Goal: Information Seeking & Learning: Learn about a topic

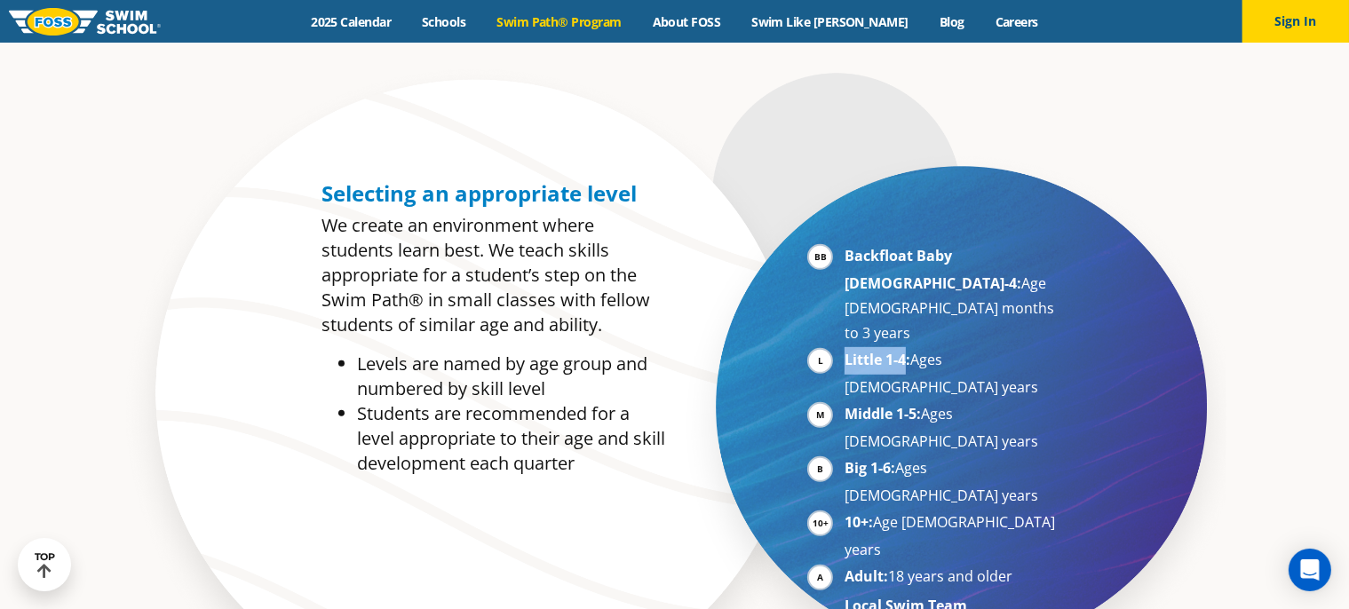
drag, startPoint x: 842, startPoint y: 310, endPoint x: 908, endPoint y: 306, distance: 66.7
click at [908, 306] on ul "Backfloat Baby [DEMOGRAPHIC_DATA]-4: Age [DEMOGRAPHIC_DATA] months to 3 years L…" at bounding box center [934, 430] width 255 height 375
click at [977, 401] on li "Middle 1-5: Ages [DEMOGRAPHIC_DATA] years" at bounding box center [953, 427] width 218 height 52
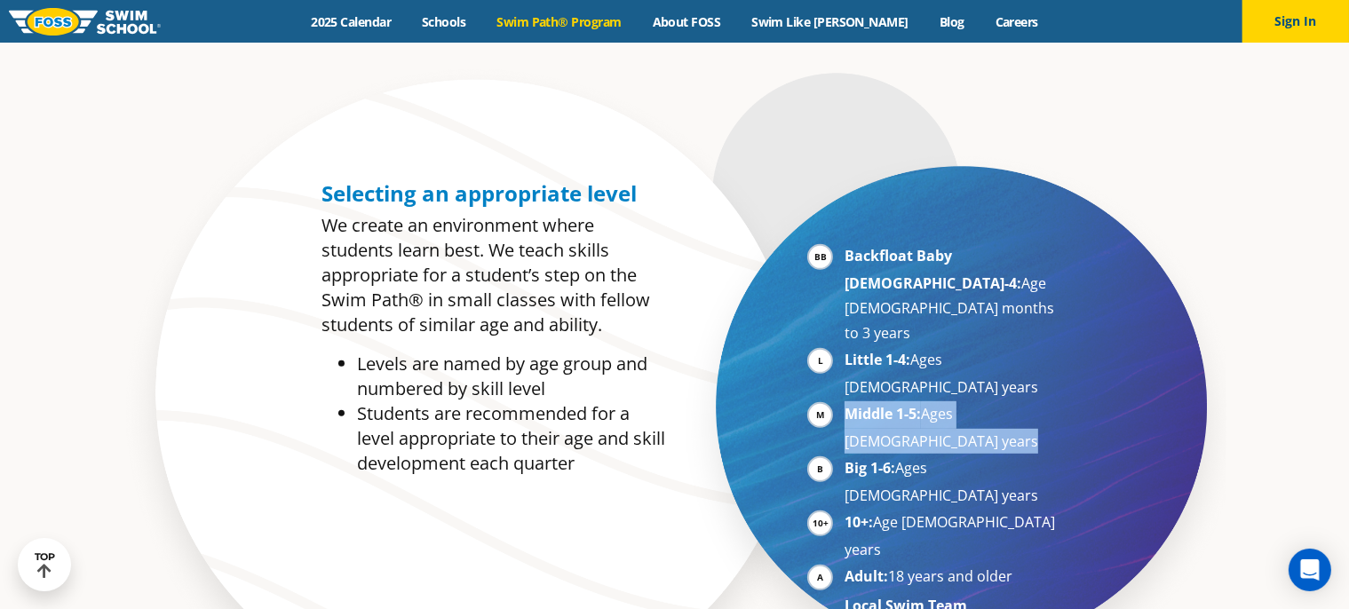
click at [977, 401] on li "Middle 1-5: Ages [DEMOGRAPHIC_DATA] years" at bounding box center [953, 427] width 218 height 52
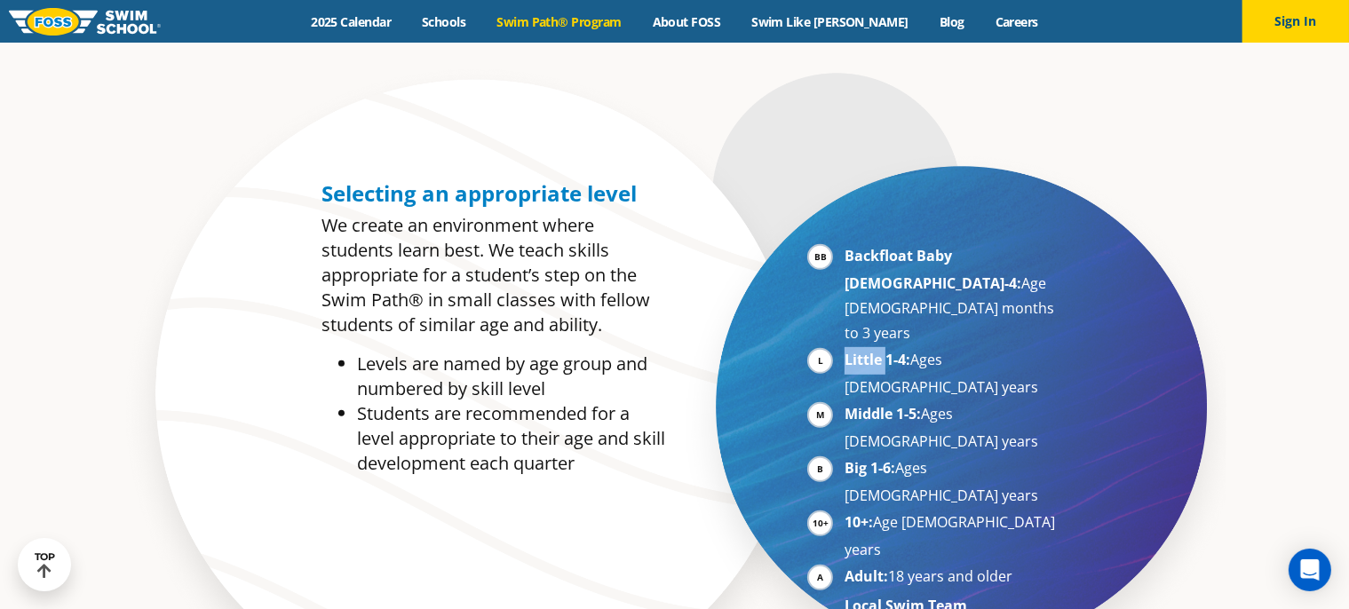
drag, startPoint x: 845, startPoint y: 313, endPoint x: 888, endPoint y: 313, distance: 42.6
click at [888, 350] on strong "Little 1-4:" at bounding box center [877, 360] width 66 height 20
drag, startPoint x: 846, startPoint y: 340, endPoint x: 907, endPoint y: 335, distance: 60.6
click at [907, 404] on strong "Middle 1-5:" at bounding box center [882, 414] width 76 height 20
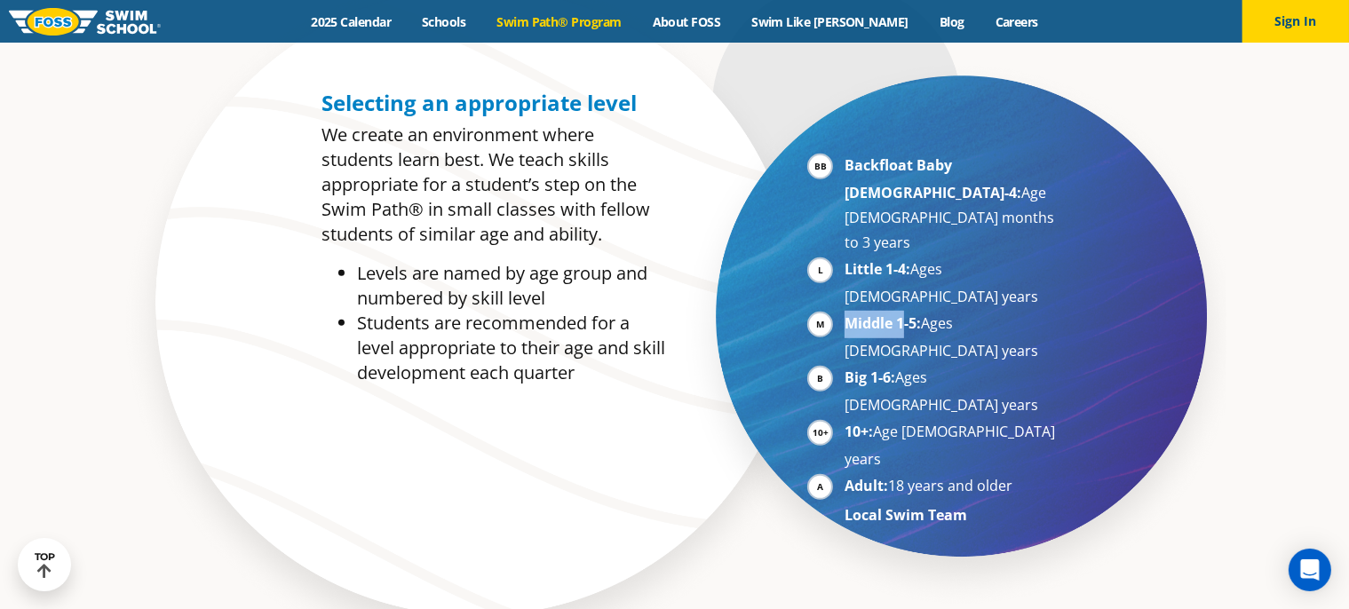
scroll to position [533, 0]
